Goal: Information Seeking & Learning: Learn about a topic

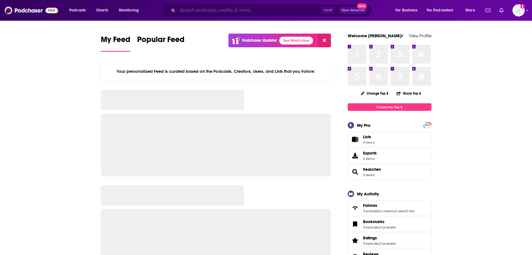
click at [260, 12] on input "Search podcasts, credits, & more..." at bounding box center [249, 10] width 144 height 9
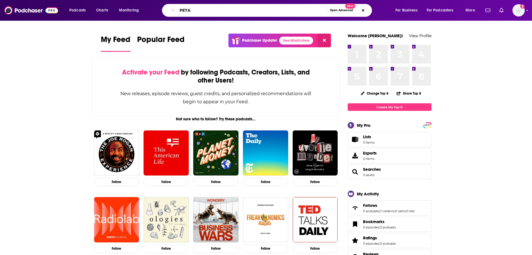
type input "PETA"
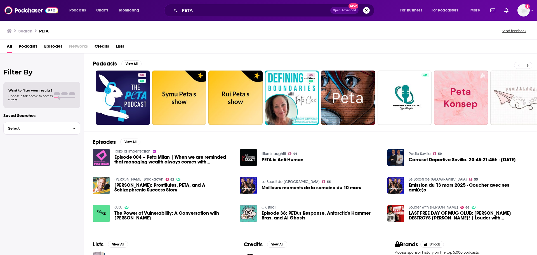
click at [58, 44] on span "Episodes" at bounding box center [53, 47] width 18 height 11
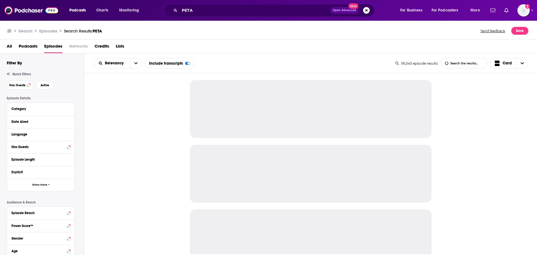
click at [70, 121] on div "Date Aired" at bounding box center [41, 121] width 68 height 13
click at [67, 122] on button "Date Aired" at bounding box center [39, 121] width 56 height 7
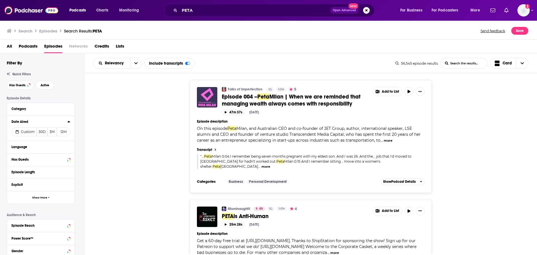
click at [68, 122] on icon at bounding box center [68, 121] width 3 height 1
click at [68, 121] on icon at bounding box center [68, 121] width 3 height 1
click at [26, 129] on button "Custom" at bounding box center [23, 131] width 25 height 9
select select "7"
select select "2025"
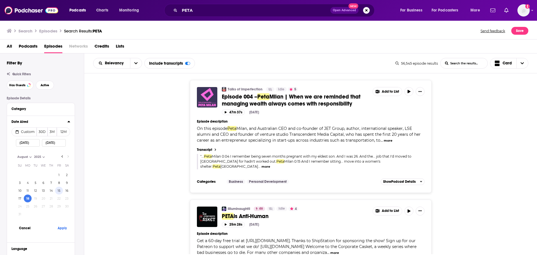
click at [59, 190] on button "15" at bounding box center [59, 190] width 8 height 8
type input "08/15/2025"
click at [63, 225] on button "Apply" at bounding box center [62, 227] width 17 height 10
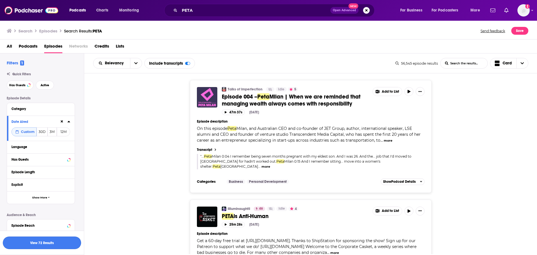
click at [56, 240] on button "View 72 Results" at bounding box center [42, 242] width 78 height 13
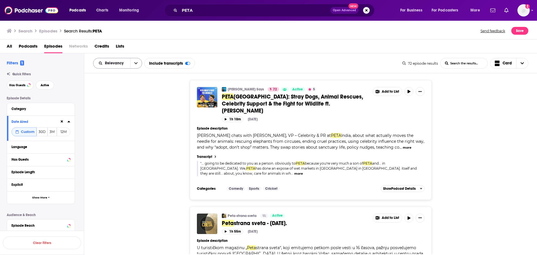
click at [137, 63] on button "open menu" at bounding box center [136, 63] width 12 height 10
click at [118, 169] on div "Cyrus Says 72 Active 5 PETA India: Stray Dogs, Animal Rescues, Celebrity Suppor…" at bounding box center [310, 139] width 453 height 119
click at [132, 63] on button "open menu" at bounding box center [136, 63] width 12 height 10
click at [121, 111] on span "Power Score" at bounding box center [121, 110] width 33 height 3
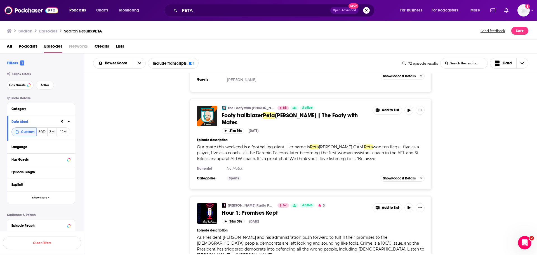
scroll to position [1118, 0]
drag, startPoint x: 393, startPoint y: 208, endPoint x: 179, endPoint y: 201, distance: 214.2
click at [168, 196] on div "Wendy Bell Radio Podcast 67 Active 3 Hour 1: Promises Kept Add to List 38m 38s …" at bounding box center [310, 245] width 453 height 101
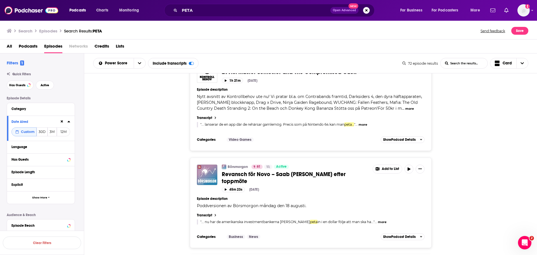
scroll to position [2463, 0]
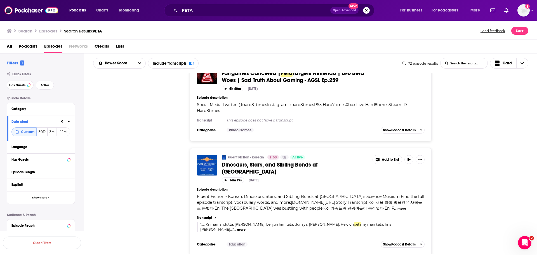
scroll to position [4615, 0]
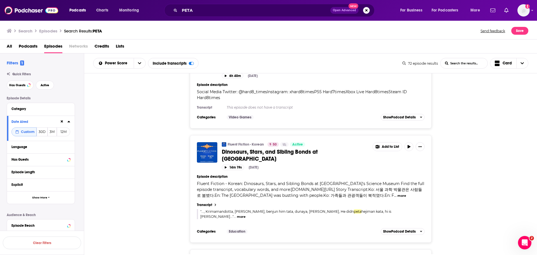
drag, startPoint x: 338, startPoint y: 188, endPoint x: 163, endPoint y: 180, distance: 175.1
drag, startPoint x: 206, startPoint y: 186, endPoint x: 176, endPoint y: 165, distance: 36.5
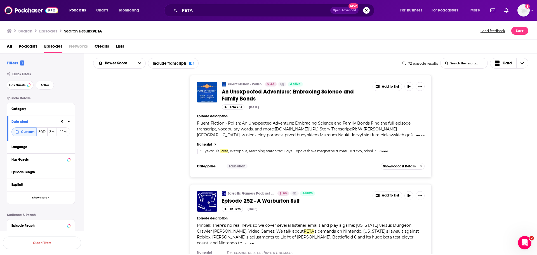
scroll to position [4899, 0]
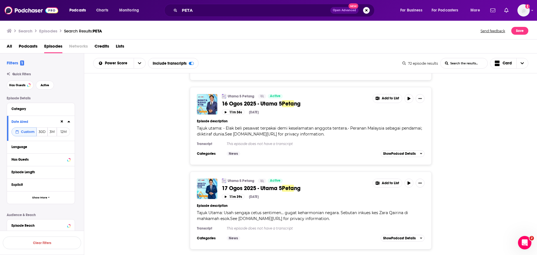
scroll to position [6867, 0]
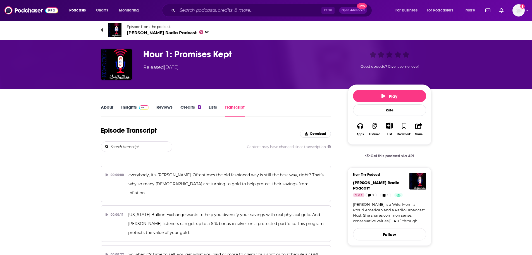
scroll to position [3505, 0]
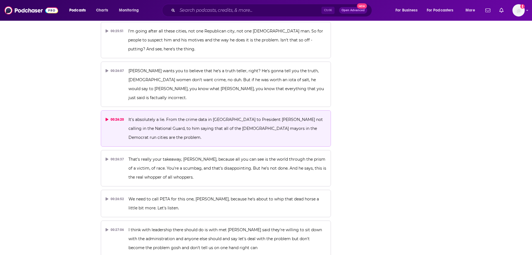
click at [220, 115] on p "It's absolutely a lie. From the crime data in DC to President Trump not calling…" at bounding box center [228, 128] width 198 height 27
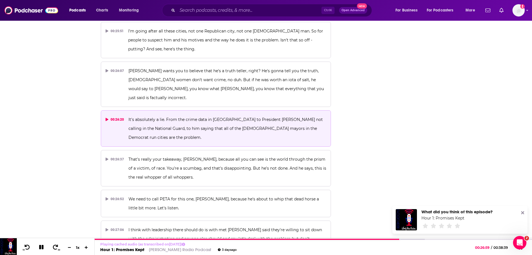
scroll to position [0, 0]
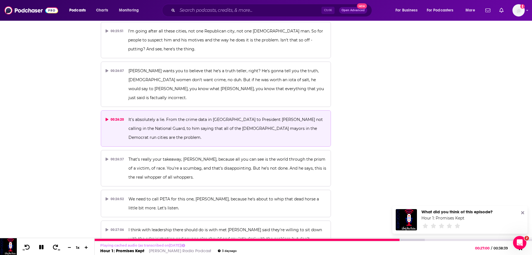
click at [41, 248] on icon at bounding box center [41, 247] width 4 height 4
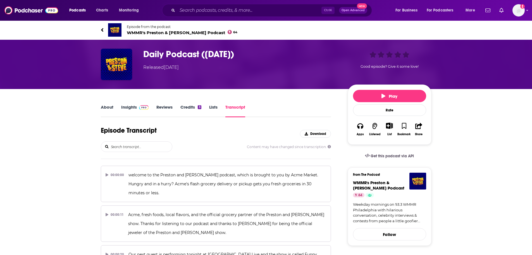
scroll to position [23210, 0]
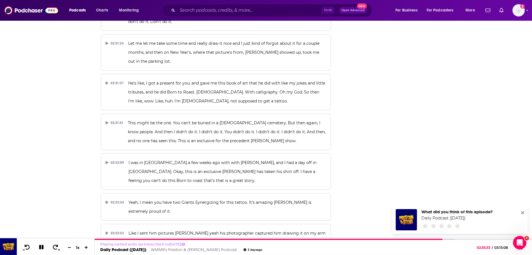
scroll to position [0, 0]
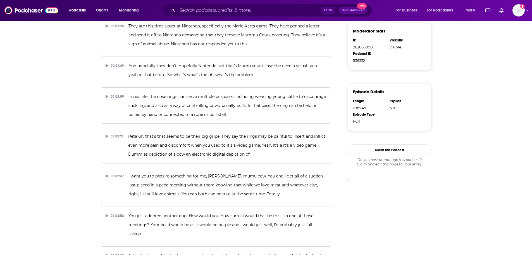
scroll to position [1246, 0]
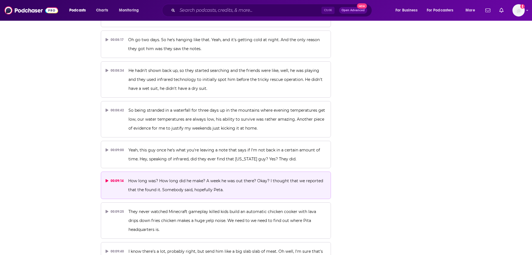
click at [246, 178] on span "How long was? How long did he make? A week he was out there? Okay? I thought th…" at bounding box center [226, 185] width 196 height 14
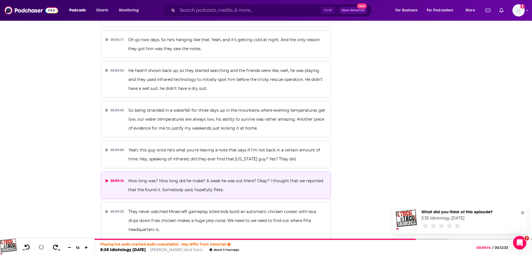
scroll to position [0, 0]
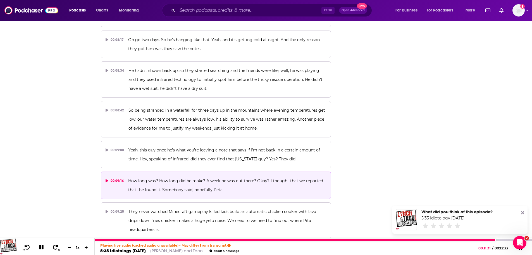
click at [41, 246] on icon at bounding box center [41, 247] width 4 height 4
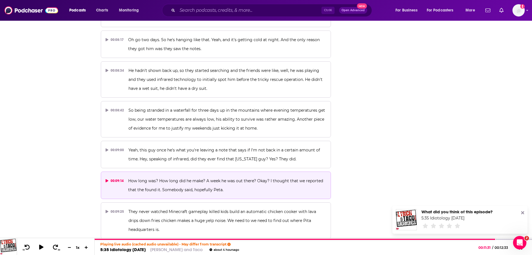
scroll to position [347, 0]
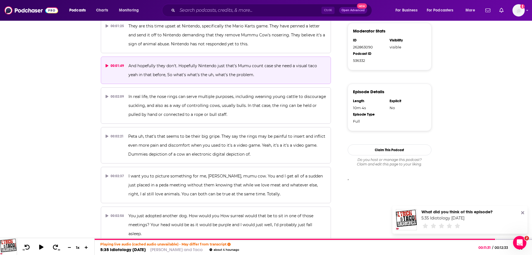
click at [203, 63] on span "And hopefully they don't. Hopefully Nintendo just that's Mumu count case she ne…" at bounding box center [224, 70] width 190 height 14
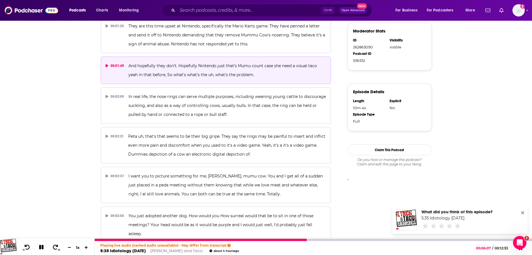
click at [41, 248] on icon at bounding box center [41, 246] width 6 height 5
click at [40, 247] on icon at bounding box center [41, 247] width 5 height 6
click at [40, 247] on icon at bounding box center [41, 247] width 4 height 4
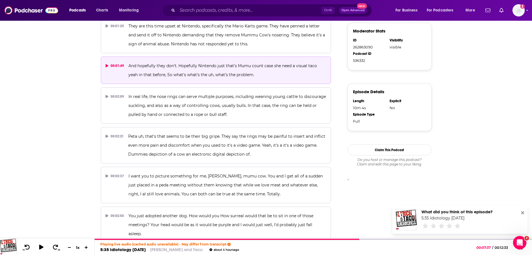
scroll to position [0, 0]
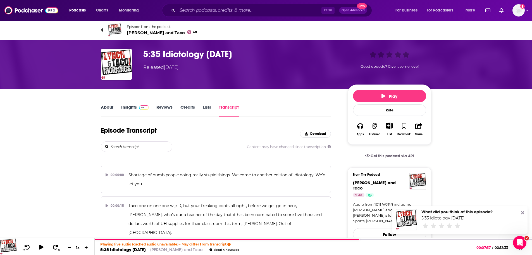
click at [152, 35] on span "Lynch and Taco 48" at bounding box center [162, 32] width 70 height 5
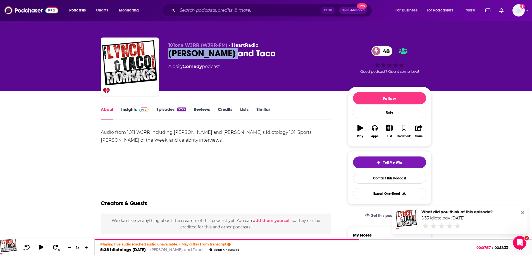
drag, startPoint x: 245, startPoint y: 53, endPoint x: 170, endPoint y: 51, distance: 74.9
click at [170, 51] on div "Lynch and Taco 48" at bounding box center [254, 53] width 170 height 11
copy h1 "Lynch and Taco"
click at [295, 50] on div "Lynch and Taco 48" at bounding box center [254, 53] width 170 height 11
drag, startPoint x: 167, startPoint y: 45, endPoint x: 226, endPoint y: 45, distance: 58.7
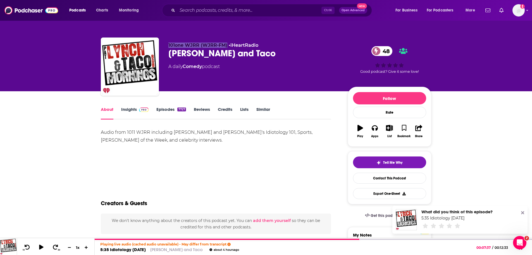
click at [226, 45] on div "101one WJRR (WJRR-FM) • iHeartRadio Lynch and Taco 48 A daily Comedy podcast 48…" at bounding box center [266, 67] width 331 height 60
copy span "101one WJRR (WJRR-FM)"
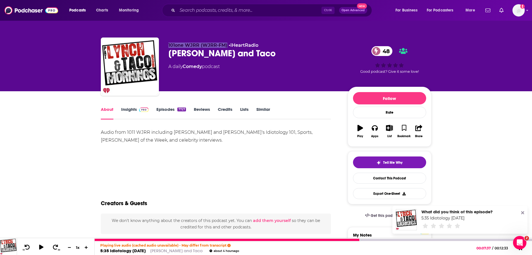
click at [146, 250] on link "5:35 Idiotology August 18, 2025" at bounding box center [123, 250] width 46 height 5
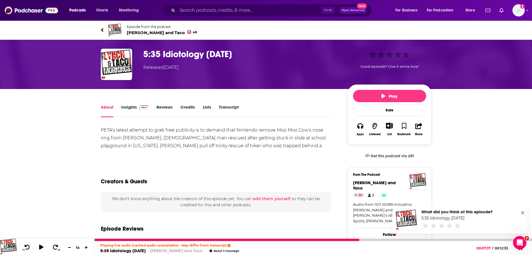
click at [131, 249] on link "5:35 Idiotology August 18, 2025" at bounding box center [123, 250] width 46 height 5
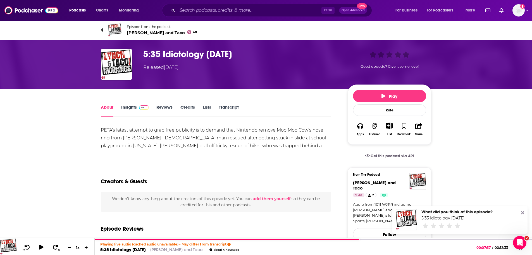
click at [233, 104] on div "About Insights Reviews Credits Lists Transcript" at bounding box center [216, 110] width 231 height 14
click at [232, 108] on link "Transcript" at bounding box center [229, 110] width 20 height 13
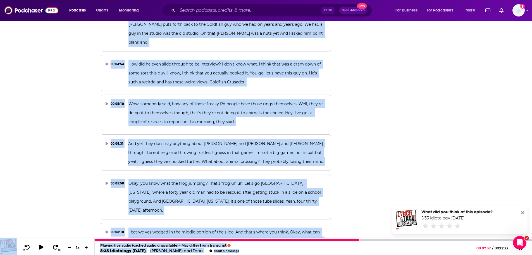
scroll to position [795, 0]
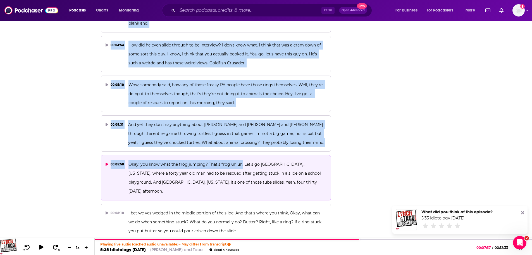
drag, startPoint x: 191, startPoint y: 68, endPoint x: 242, endPoint y: 148, distance: 95.4
click at [242, 148] on div "00:00:00 Shortage of dumb people doing really stupid things. Welcome to another…" at bounding box center [216, 49] width 231 height 1359
copy div "So let's begin with Pita's latest publicity stunt. 00:01:01 They're always upse…"
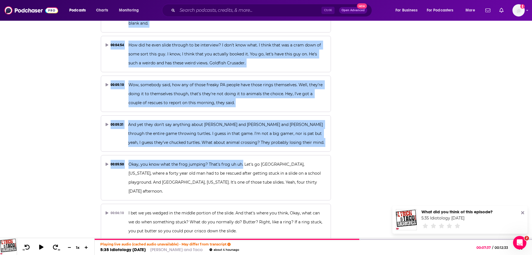
scroll to position [1246, 0]
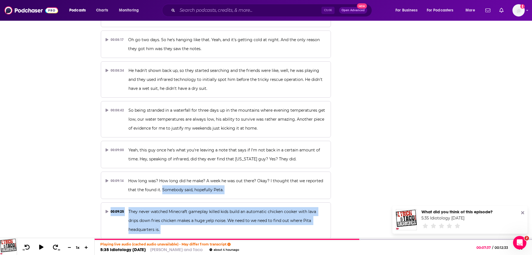
drag, startPoint x: 162, startPoint y: 163, endPoint x: 344, endPoint y: 204, distance: 187.3
click at [148, 248] on span "I know there's a lot, probably right, but send him like a big slab slab of meat…" at bounding box center [227, 259] width 196 height 23
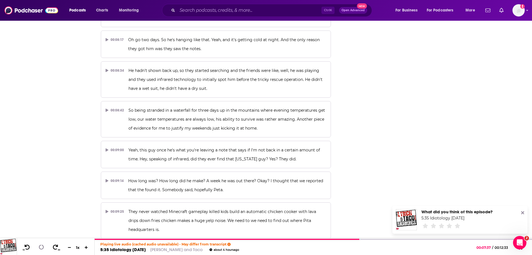
click at [168, 248] on span "I know there's a lot, probably right, but send him like a big slab slab of meat…" at bounding box center [227, 259] width 196 height 23
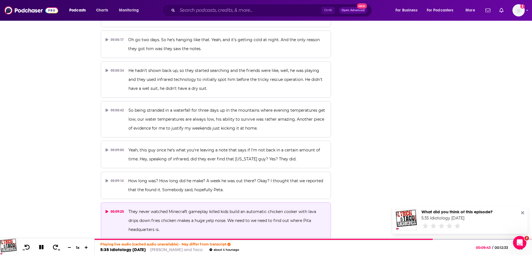
click at [179, 209] on span "They never watched Minecraft gameplay killed kids build an automatic chicken co…" at bounding box center [223, 220] width 189 height 23
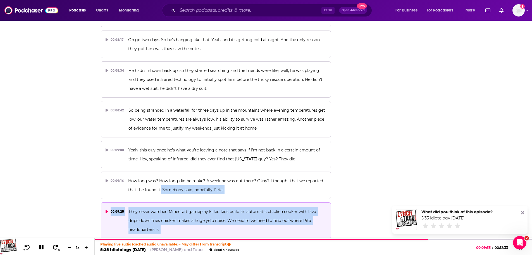
drag, startPoint x: 161, startPoint y: 162, endPoint x: 151, endPoint y: 233, distance: 70.9
copy div "Somebody said, hopefully Peta. 00:09:25 They never watched Minecraft gameplay k…"
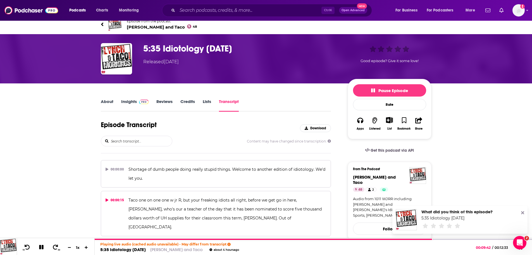
scroll to position [0, 0]
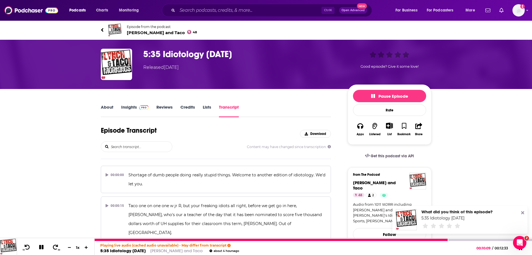
click at [121, 249] on link "5:35 Idiotology August 18, 2025" at bounding box center [123, 250] width 46 height 5
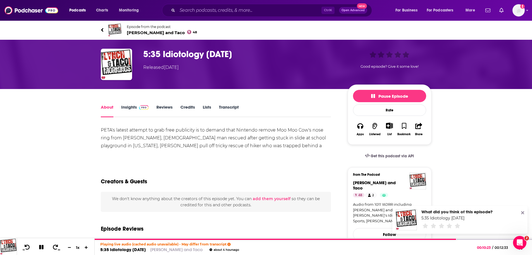
click at [145, 32] on span "Lynch and Taco 48" at bounding box center [162, 32] width 70 height 5
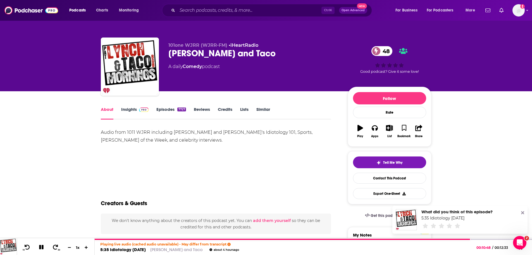
click at [125, 109] on link "Insights" at bounding box center [135, 112] width 28 height 13
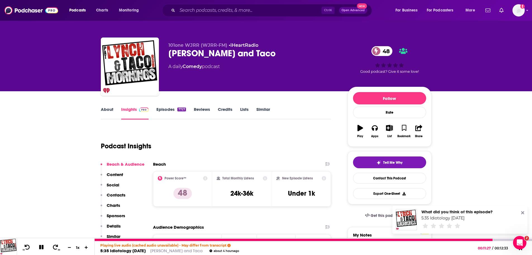
click at [39, 248] on icon at bounding box center [42, 247] width 6 height 6
click at [146, 251] on link "5:35 Idiotology August 18, 2025" at bounding box center [123, 250] width 46 height 5
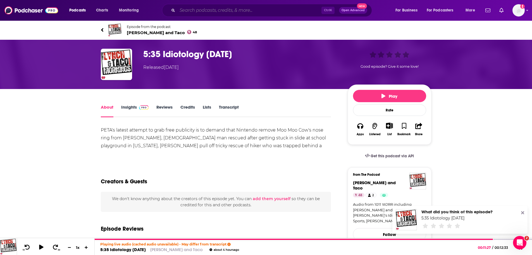
click at [234, 11] on input "Search podcasts, credits, & more..." at bounding box center [249, 10] width 144 height 9
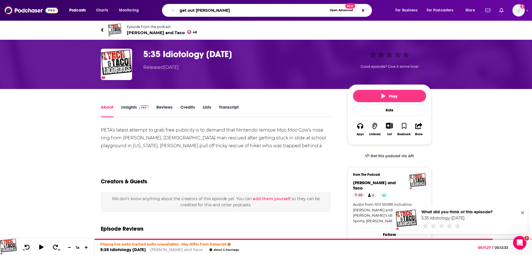
type input "get out alive"
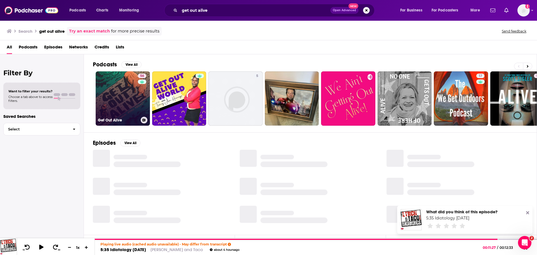
click at [123, 101] on link "56 Get Out Alive" at bounding box center [123, 98] width 54 height 54
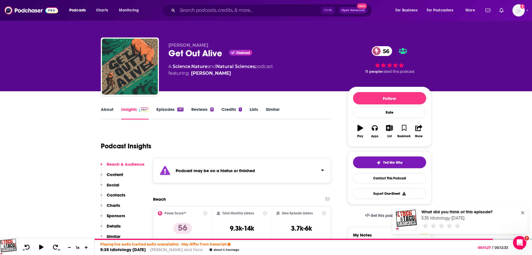
click at [161, 110] on link "Episodes 101" at bounding box center [170, 112] width 27 height 13
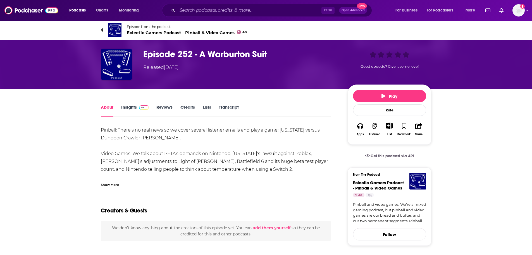
click at [139, 33] on span "Eclectic Gamers Podcast - Pinball & Video Games 48" at bounding box center [187, 32] width 120 height 5
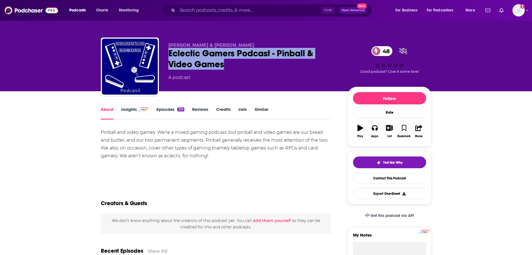
drag, startPoint x: 164, startPoint y: 52, endPoint x: 230, endPoint y: 66, distance: 67.7
click at [230, 66] on div "Dennis Kriesel & Tony Kurkowski Eclectic Gamers Podcast - Pinball & Video Games…" at bounding box center [266, 67] width 331 height 60
copy h1 "Eclectic Gamers Podcast - Pinball & Video Games"
